Goal: Complete application form: Complete application form

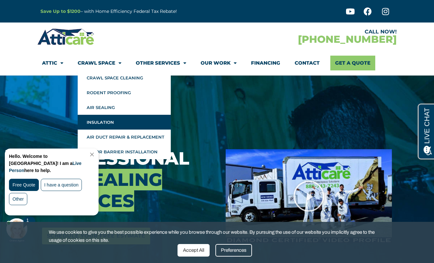
click at [108, 121] on link "Insulation" at bounding box center [124, 122] width 93 height 15
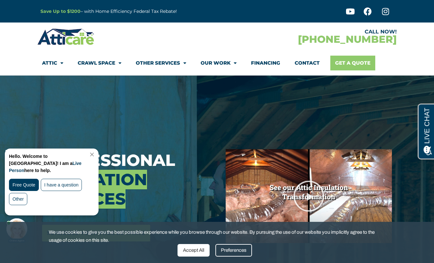
click at [354, 62] on link "Get A Quote" at bounding box center [352, 63] width 45 height 15
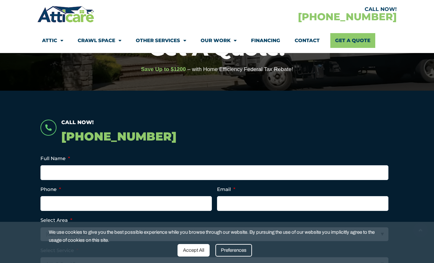
scroll to position [79, 0]
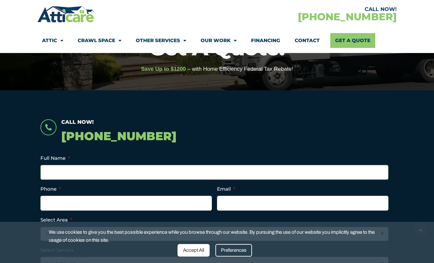
click at [74, 176] on input "Full Name *" at bounding box center [214, 172] width 348 height 15
type input "[PERSON_NAME]"
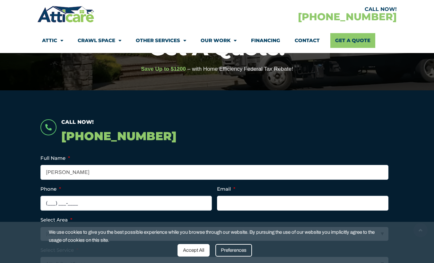
click at [48, 202] on input "(___) ___-____" at bounding box center [125, 202] width 171 height 15
type input "[PHONE_NUMBER]"
click at [233, 204] on input "Email *" at bounding box center [302, 202] width 171 height 15
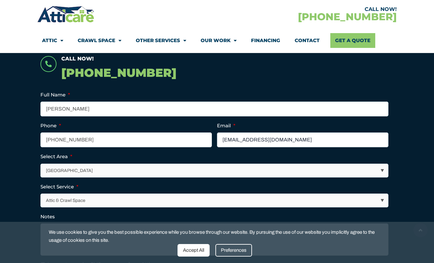
scroll to position [145, 0]
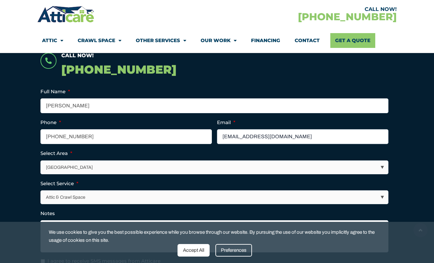
type input "[EMAIL_ADDRESS][DOMAIN_NAME]"
click at [86, 166] on select "Los Angeles Area San Francisco Bay Area New Jersey / New York Area Other Areas" at bounding box center [214, 166] width 347 height 13
select select "[GEOGRAPHIC_DATA]"
click at [41, 160] on select "Los Angeles Area San Francisco Bay Area New Jersey / New York Area Other Areas" at bounding box center [214, 166] width 347 height 13
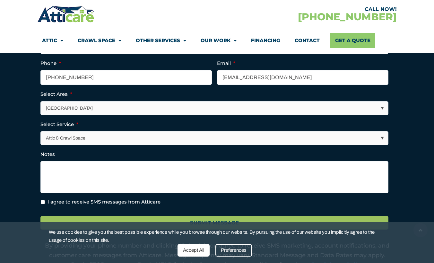
scroll to position [205, 0]
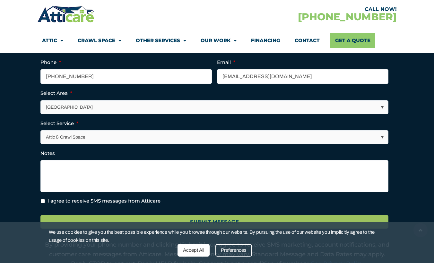
click at [73, 134] on select "Attic & Crawl Space Insulation Roofing Solar Energy Other Services" at bounding box center [214, 136] width 347 height 13
select select "Insulation"
click at [41, 130] on select "Attic & Crawl Space Insulation Roofing Solar Energy Other Services" at bounding box center [214, 136] width 347 height 13
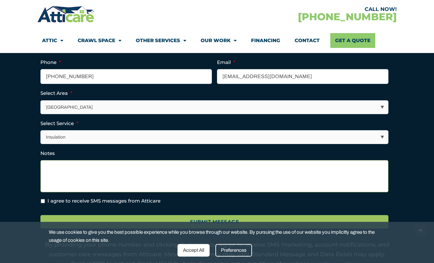
click at [52, 165] on textarea "Notes" at bounding box center [214, 176] width 348 height 32
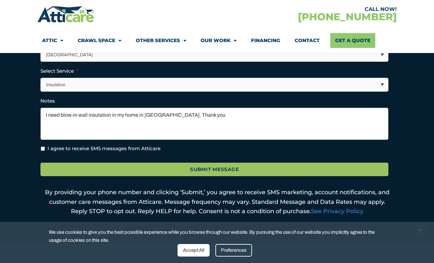
scroll to position [258, 0]
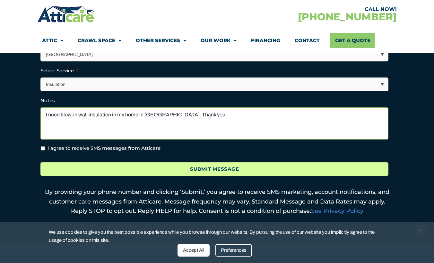
type textarea "I need blow-in wall insulation in my home in Marin Co. Thank you"
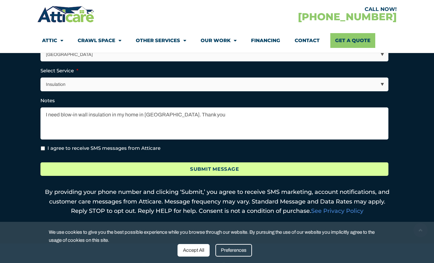
click at [217, 169] on input "Submit Message" at bounding box center [214, 169] width 348 height 14
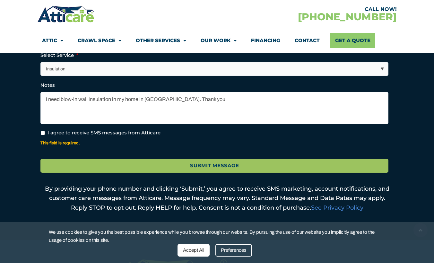
scroll to position [295, 0]
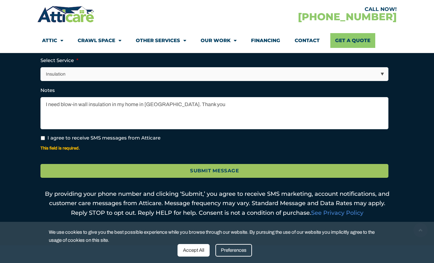
click at [43, 138] on input "I agree to receive SMS messages from Atticare" at bounding box center [43, 138] width 4 height 4
checkbox input "true"
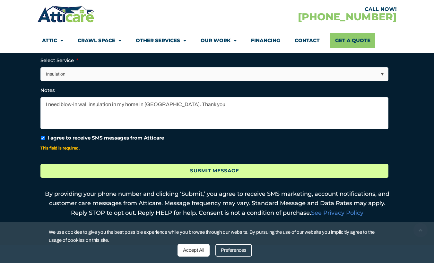
click at [214, 170] on input "Submit Message" at bounding box center [214, 171] width 348 height 14
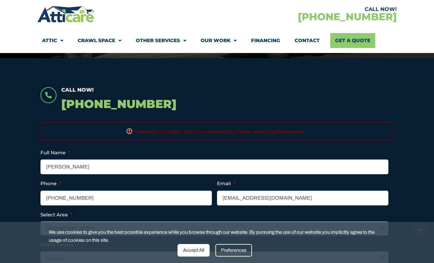
scroll to position [111, 0]
